Goal: Information Seeking & Learning: Learn about a topic

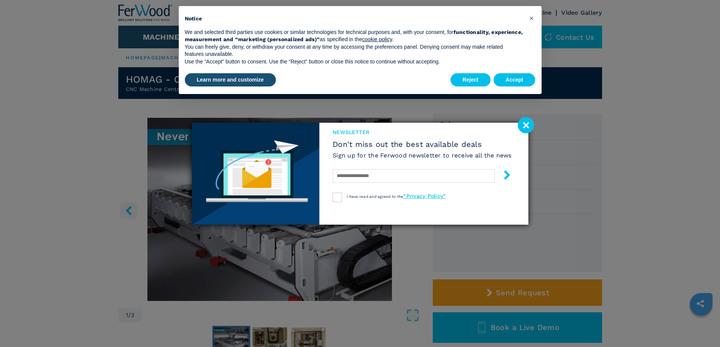
click at [526, 128] on image at bounding box center [525, 125] width 16 height 16
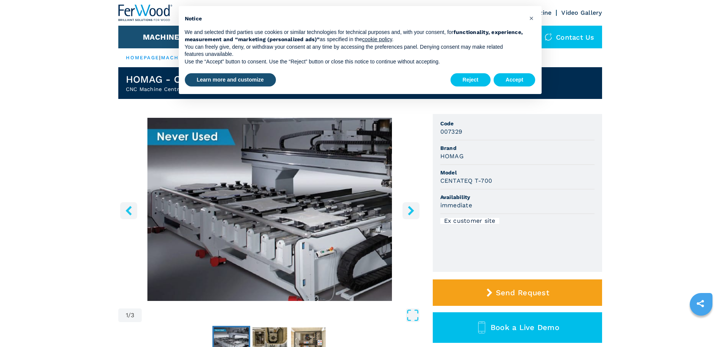
click at [409, 211] on icon "right-button" at bounding box center [410, 210] width 9 height 9
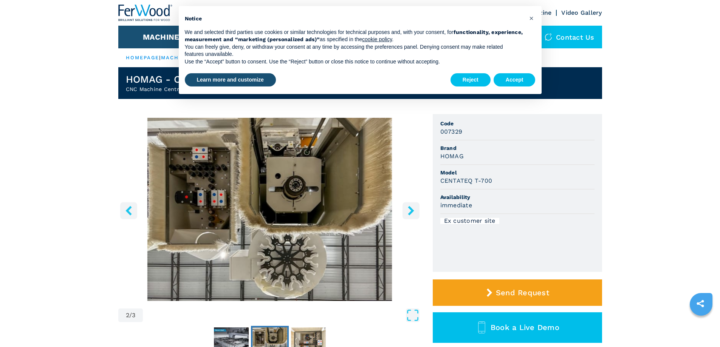
click at [409, 211] on icon "right-button" at bounding box center [410, 210] width 9 height 9
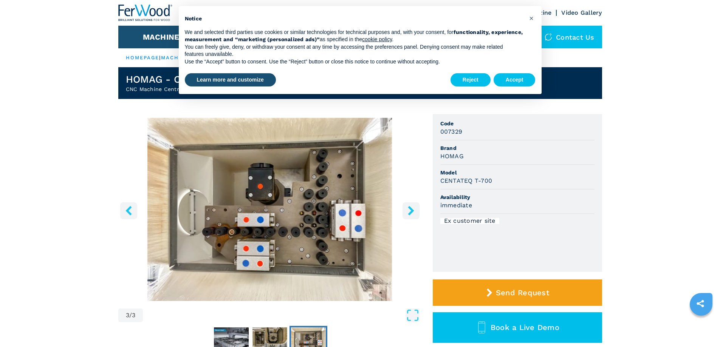
click at [409, 211] on icon "right-button" at bounding box center [410, 210] width 9 height 9
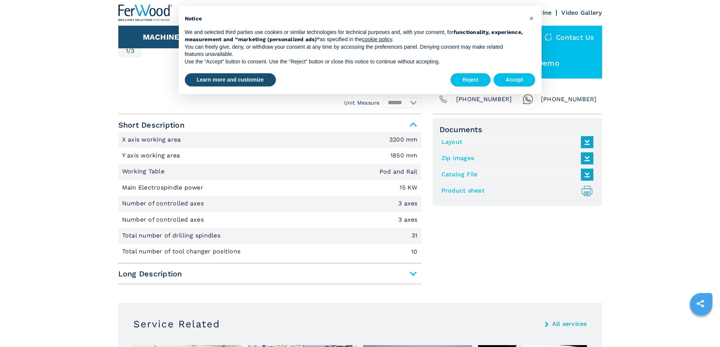
scroll to position [378, 0]
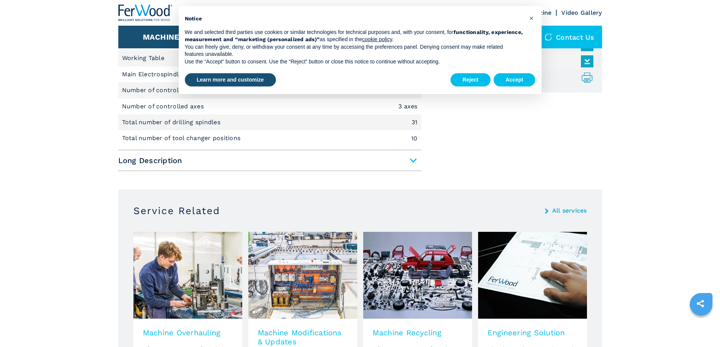
click at [412, 162] on span "Long Description" at bounding box center [269, 161] width 303 height 14
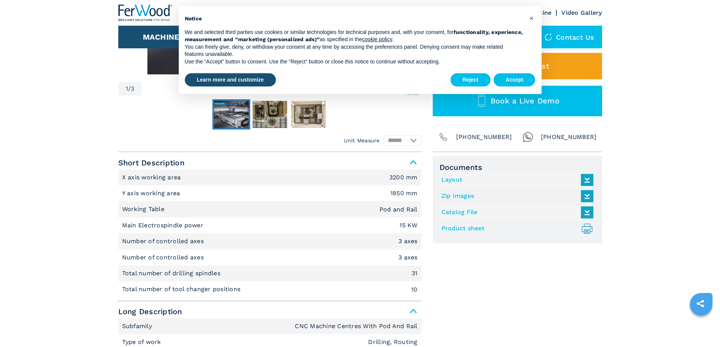
scroll to position [38, 0]
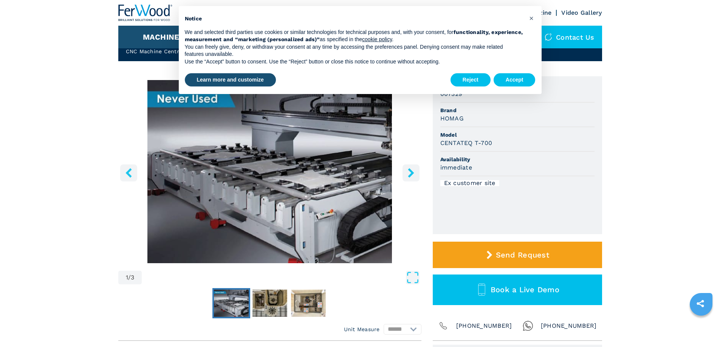
click at [408, 177] on icon "right-button" at bounding box center [411, 172] width 6 height 9
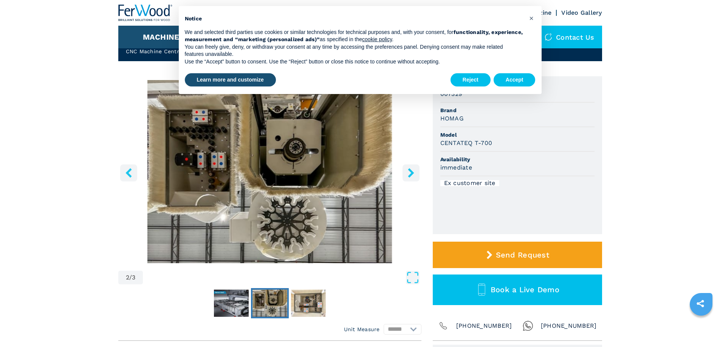
scroll to position [0, 0]
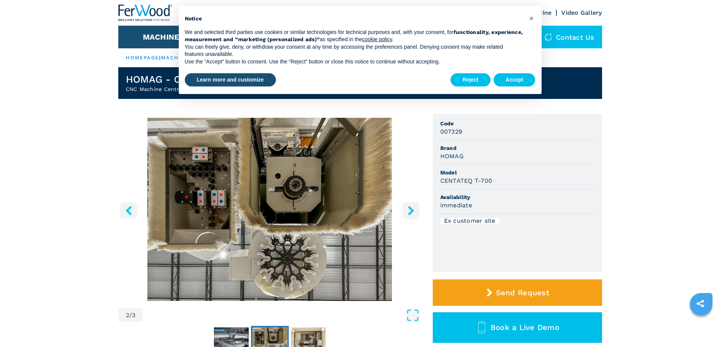
click at [410, 213] on icon "right-button" at bounding box center [411, 210] width 6 height 9
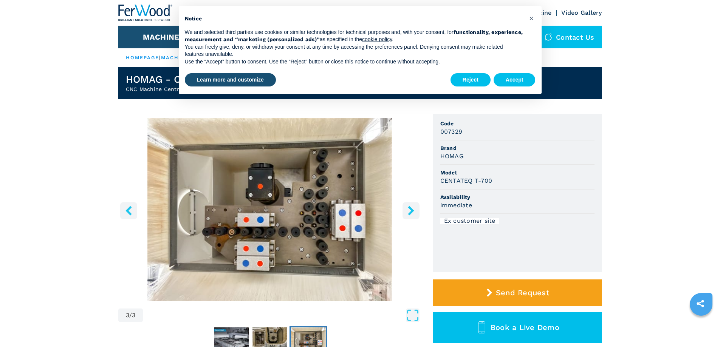
click at [133, 213] on icon "left-button" at bounding box center [128, 210] width 9 height 9
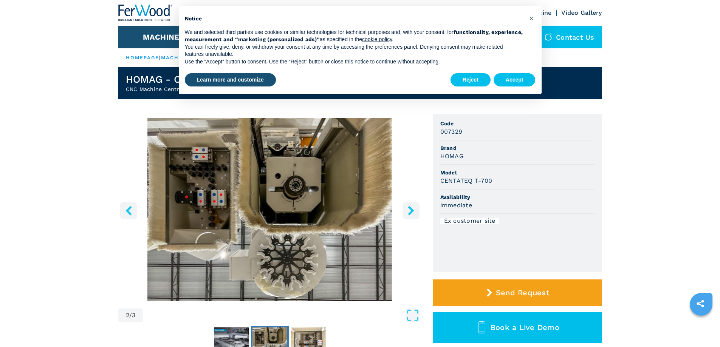
click at [413, 212] on icon "right-button" at bounding box center [410, 210] width 9 height 9
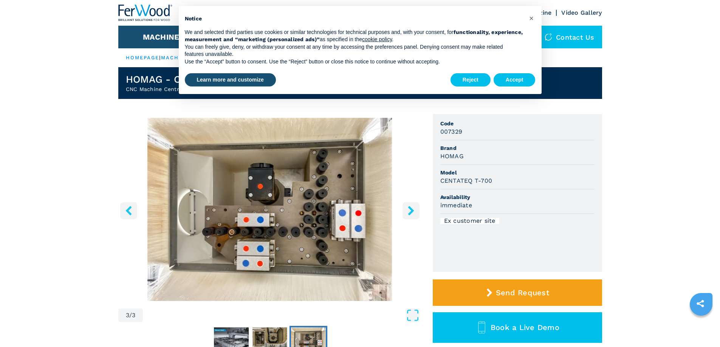
click at [413, 212] on icon "right-button" at bounding box center [410, 210] width 9 height 9
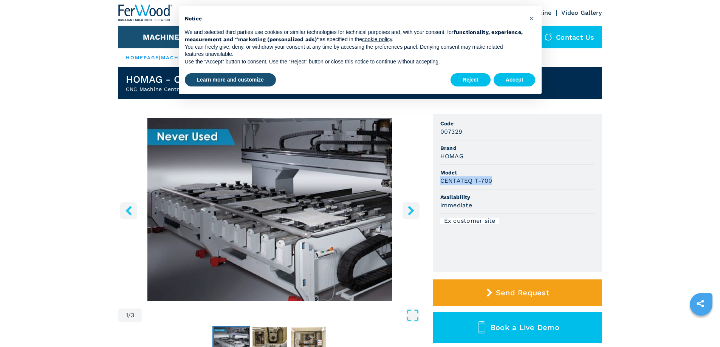
drag, startPoint x: 436, startPoint y: 186, endPoint x: 491, endPoint y: 184, distance: 54.8
click at [491, 184] on ul "Code 007329 Brand HOMAG Model CENTATEQ T-700 Availability immediate Ex customer…" at bounding box center [516, 193] width 169 height 158
copy h3 "CENTATEQ T-700"
click at [466, 82] on button "Reject" at bounding box center [470, 80] width 40 height 14
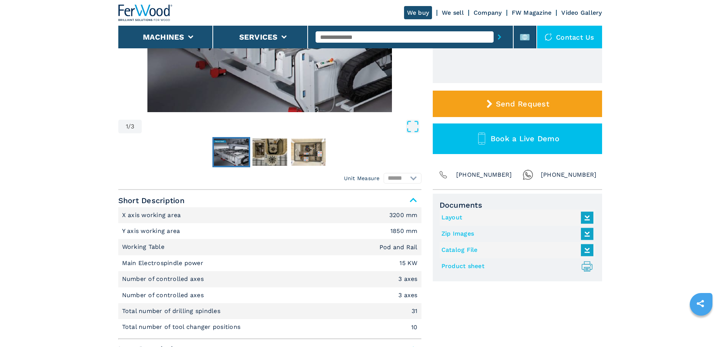
scroll to position [227, 0]
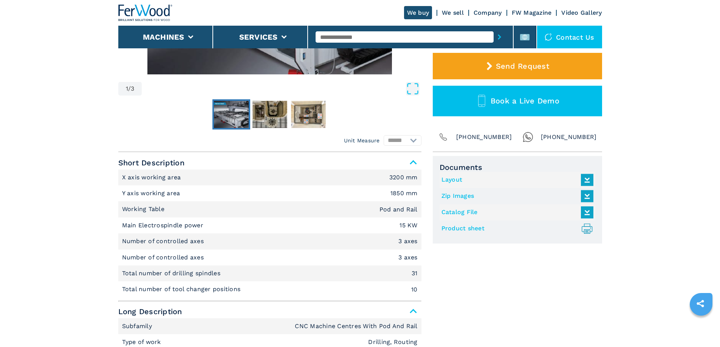
click at [455, 181] on link "Layout" at bounding box center [515, 180] width 148 height 12
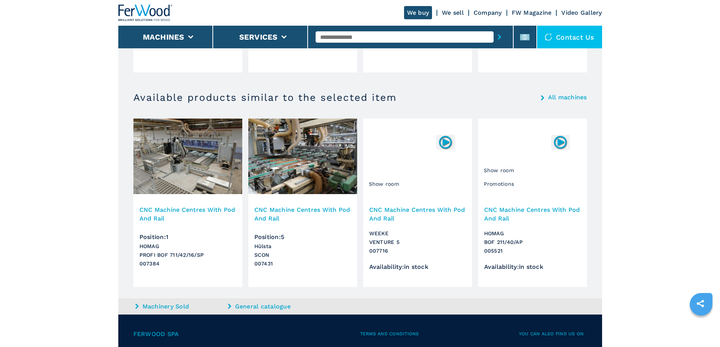
scroll to position [2004, 0]
